Goal: Task Accomplishment & Management: Use online tool/utility

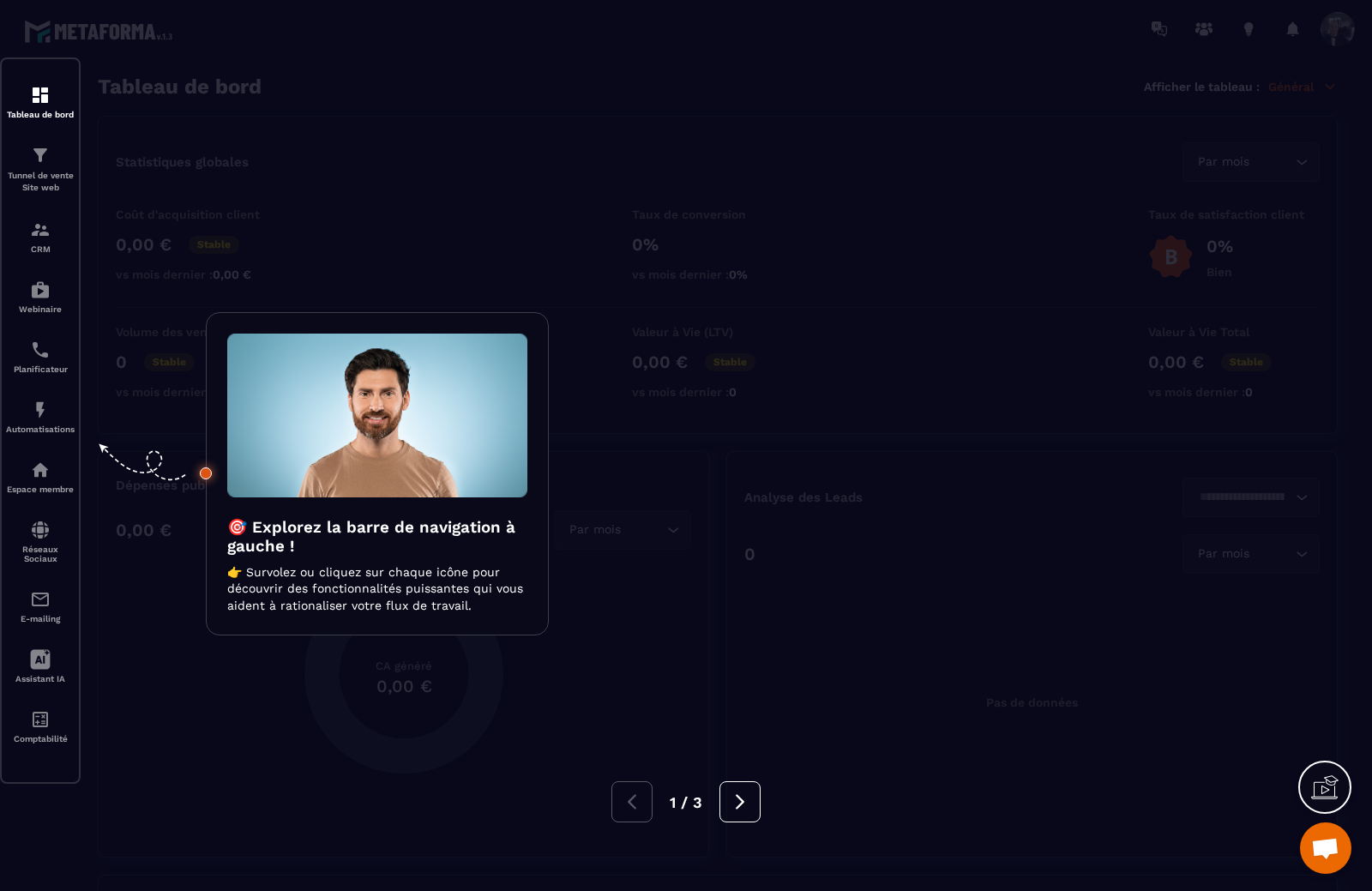
scroll to position [1307, 0]
click at [731, 793] on icon at bounding box center [740, 802] width 19 height 19
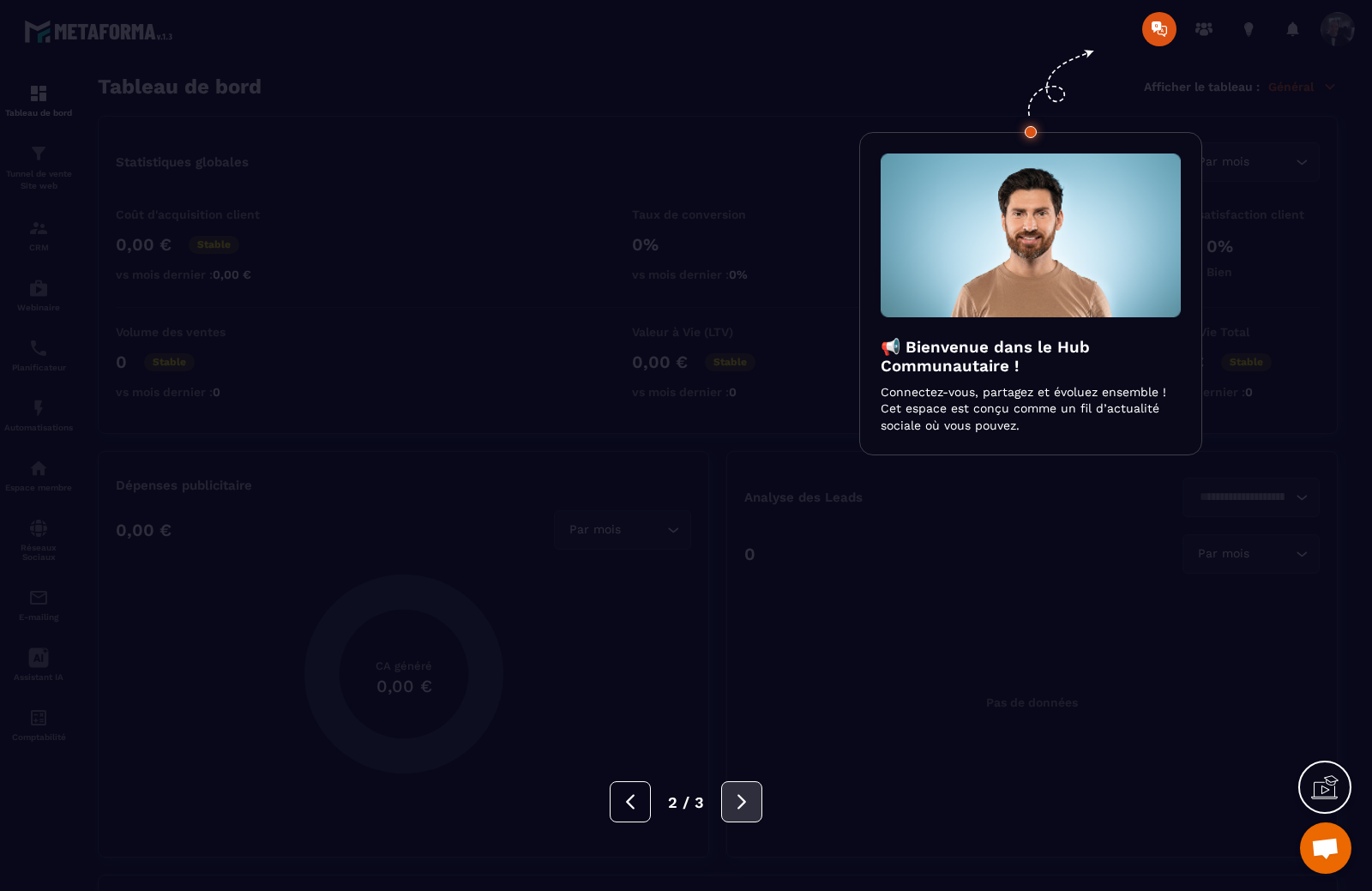
click at [731, 793] on button at bounding box center [741, 802] width 41 height 41
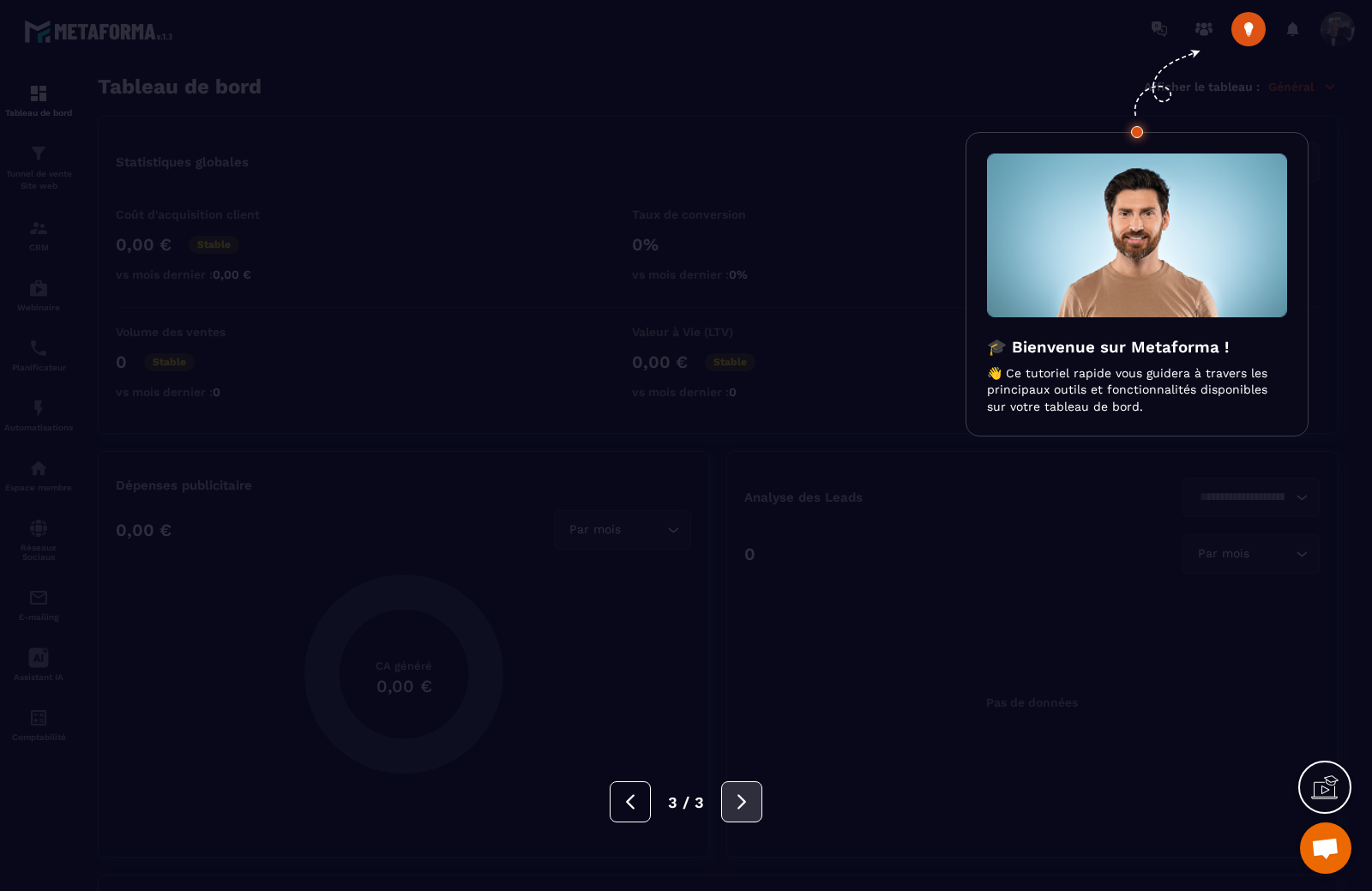
click at [731, 793] on button at bounding box center [741, 802] width 41 height 41
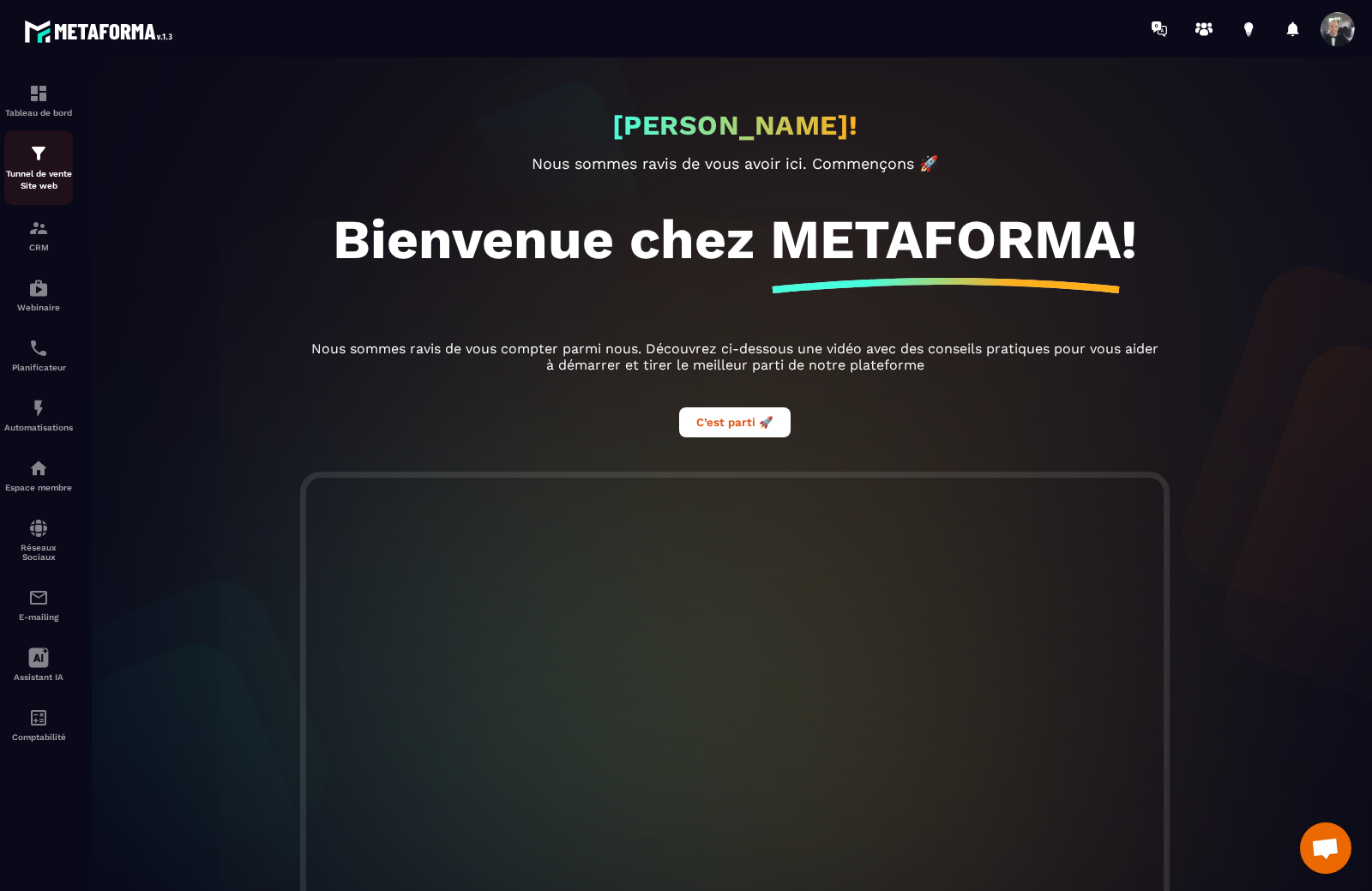
click at [41, 165] on div "Tunnel de vente Site web" at bounding box center [38, 167] width 69 height 49
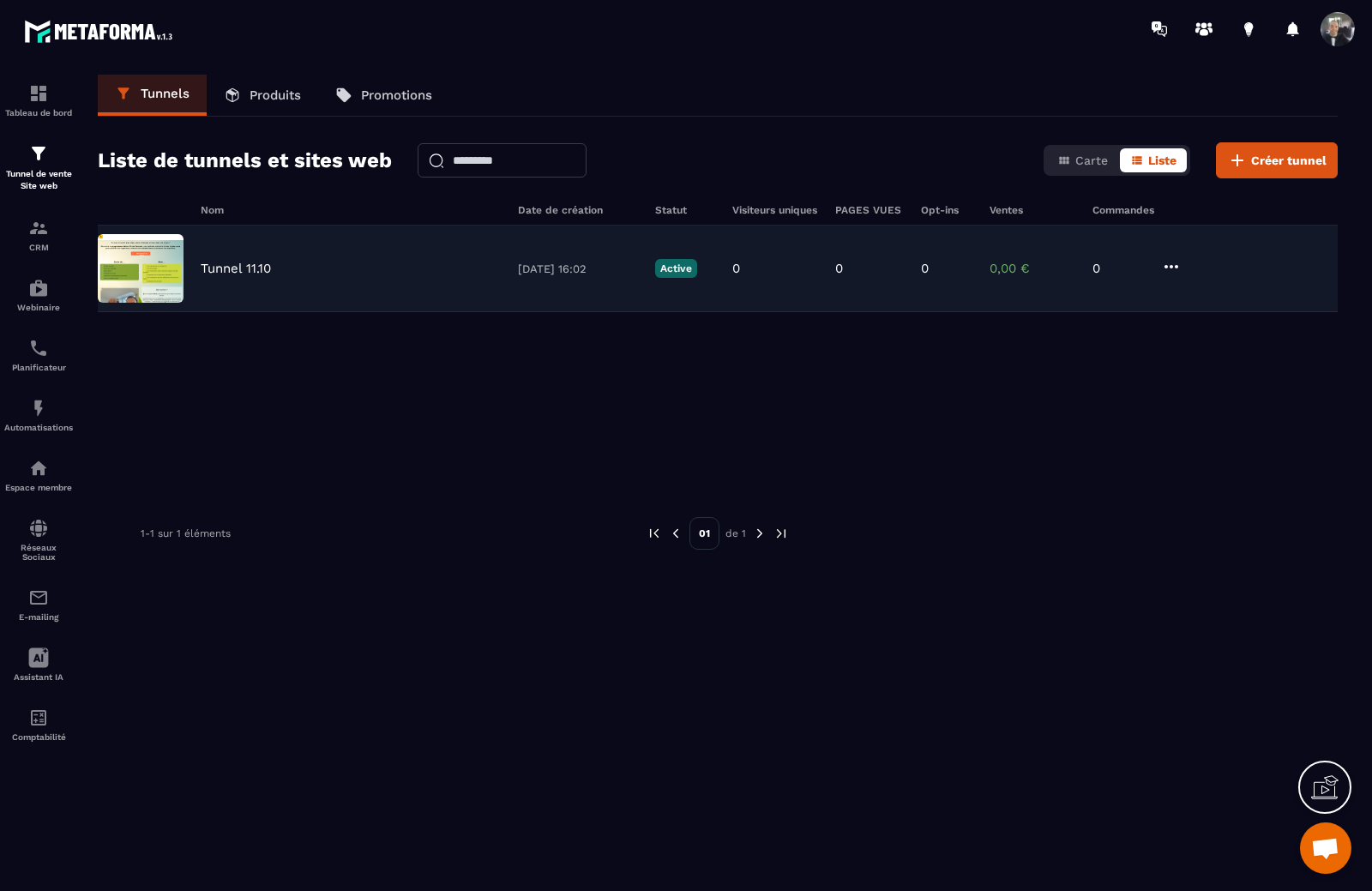
click at [254, 252] on div "Tunnel 11.10 [DATE] 16:02 Active 0 0 0 0,00 € 0" at bounding box center [717, 268] width 1240 height 87
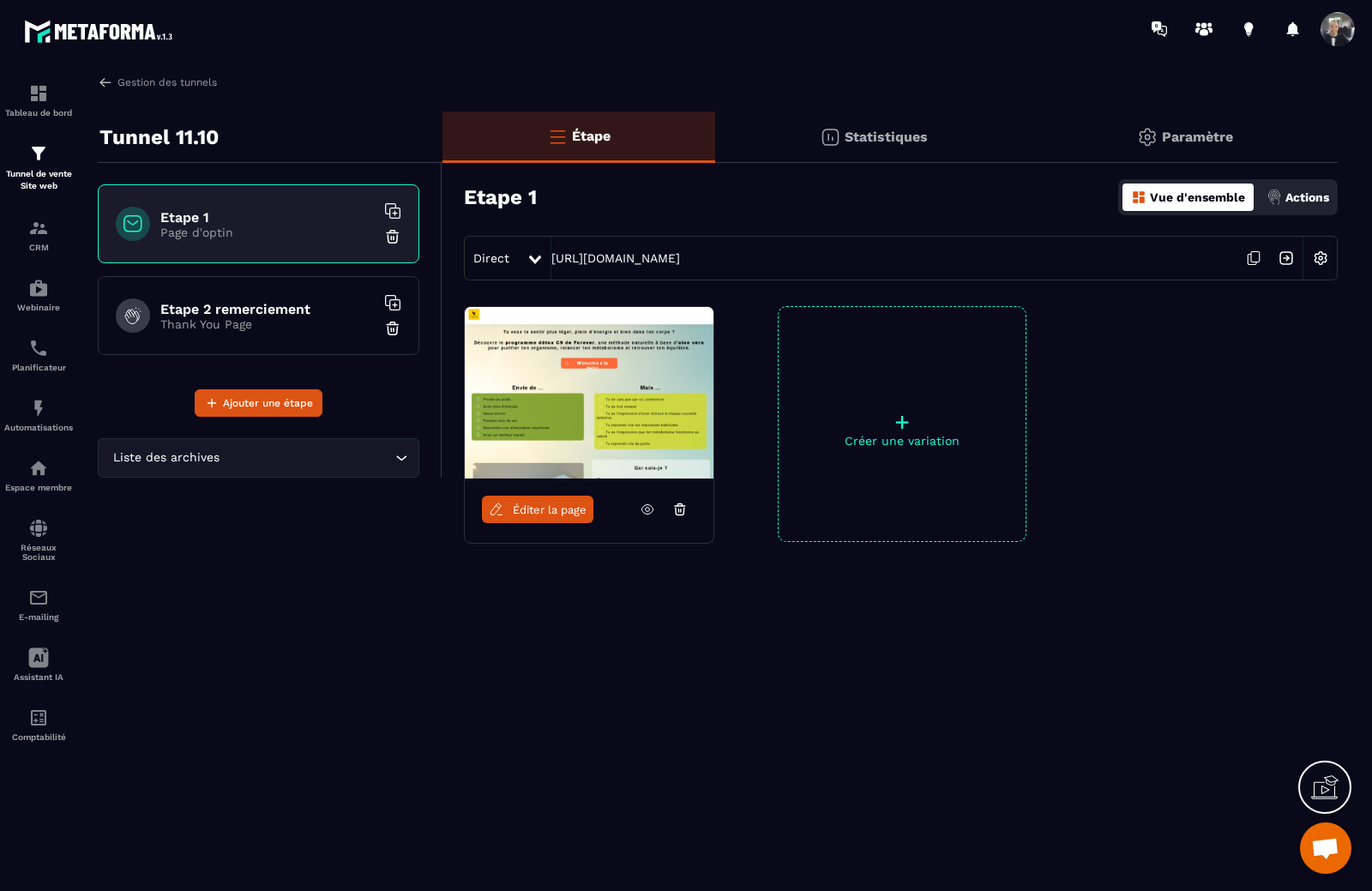
click at [614, 395] on img at bounding box center [589, 393] width 249 height 172
click at [642, 515] on icon at bounding box center [647, 509] width 15 height 15
